Goal: Task Accomplishment & Management: Manage account settings

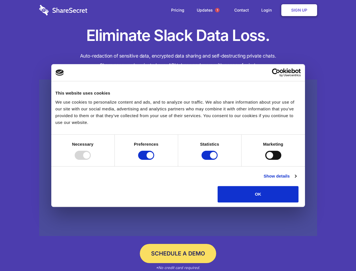
click at [91, 160] on div at bounding box center [83, 155] width 16 height 9
click at [154, 160] on input "Preferences" at bounding box center [146, 155] width 16 height 9
checkbox input "false"
click at [211, 160] on input "Statistics" at bounding box center [210, 155] width 16 height 9
checkbox input "false"
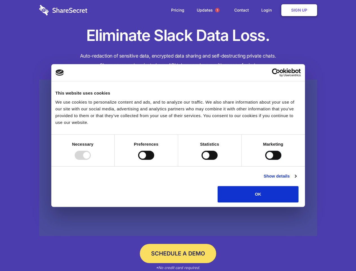
click at [266, 160] on input "Marketing" at bounding box center [274, 155] width 16 height 9
checkbox input "true"
